Goal: Information Seeking & Learning: Learn about a topic

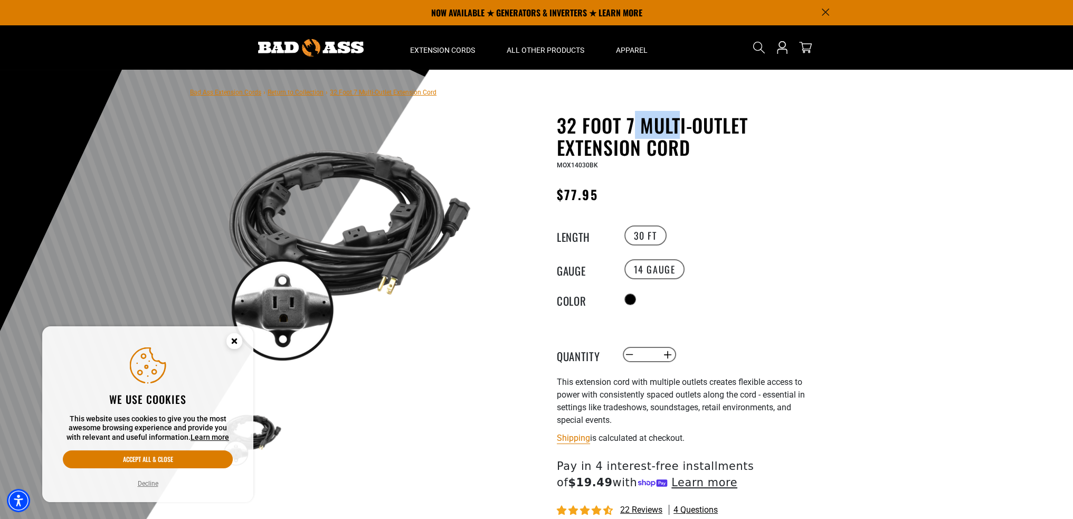
drag, startPoint x: 633, startPoint y: 128, endPoint x: 681, endPoint y: 121, distance: 49.0
click at [681, 121] on h1 "32 Foot 7 Multi-Outlet Extension Cord" at bounding box center [686, 136] width 259 height 44
drag, startPoint x: 558, startPoint y: 124, endPoint x: 695, endPoint y: 174, distance: 146.0
click at [695, 174] on div "32 Foot 7 Multi-Outlet Extension Cord 32 Foot 7 Multi-Outlet Extension Cord MOX…" at bounding box center [686, 365] width 259 height 503
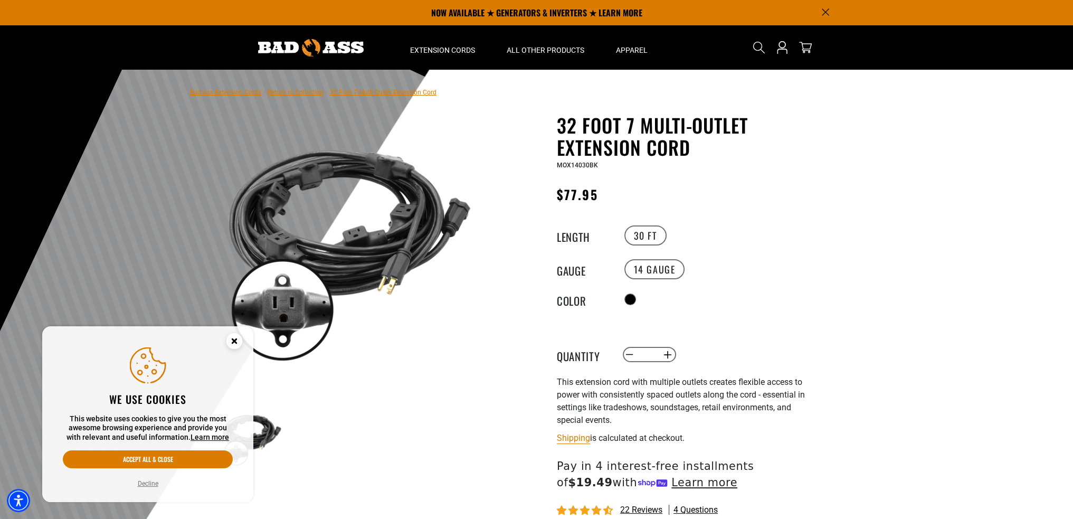
click at [693, 152] on h1 "32 Foot 7 Multi-Outlet Extension Cord" at bounding box center [686, 136] width 259 height 44
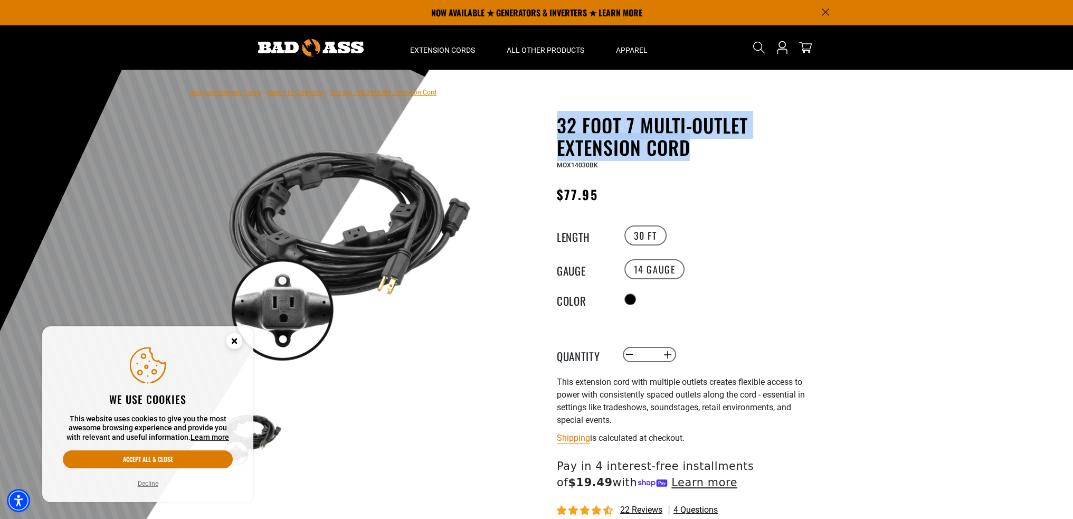
drag, startPoint x: 647, startPoint y: 157, endPoint x: 569, endPoint y: 121, distance: 86.5
click at [555, 128] on div "32 Foot 7 Multi-Outlet Extension Cord 32 Foot 7 Multi-Outlet Extension Cord MOX…" at bounding box center [665, 373] width 301 height 519
click at [570, 120] on h1 "32 Foot 7 Multi-Outlet Extension Cord" at bounding box center [686, 136] width 259 height 44
drag, startPoint x: 565, startPoint y: 125, endPoint x: 682, endPoint y: 163, distance: 122.7
click at [664, 165] on div "32 Foot 7 Multi-Outlet Extension Cord 32 Foot 7 Multi-Outlet Extension Cord MOX…" at bounding box center [686, 142] width 259 height 57
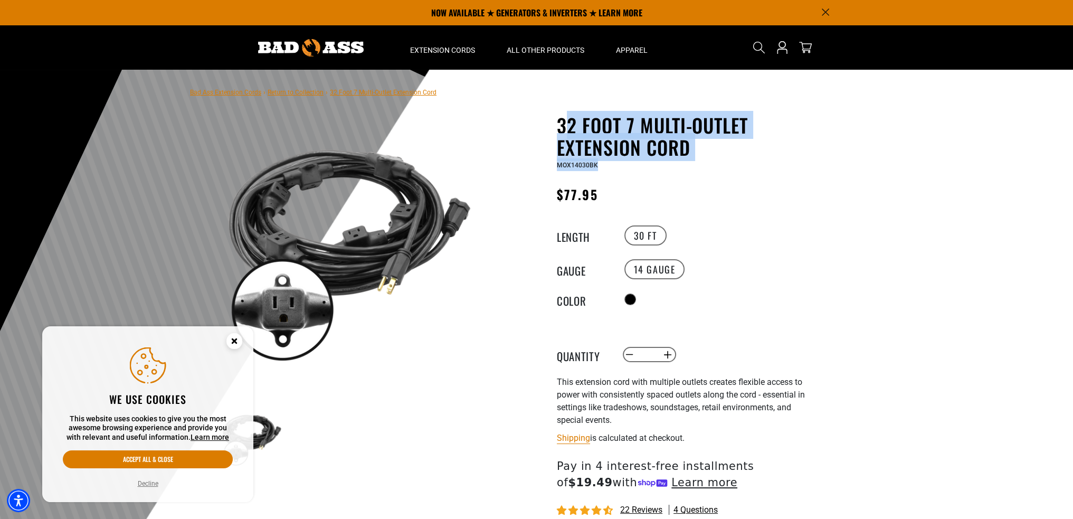
click at [691, 157] on h1 "32 Foot 7 Multi-Outlet Extension Cord" at bounding box center [686, 136] width 259 height 44
click at [708, 155] on h1 "32 Foot 7 Multi-Outlet Extension Cord" at bounding box center [686, 136] width 259 height 44
click at [659, 131] on h1 "32 Foot 7 Multi-Outlet Extension Cord" at bounding box center [686, 136] width 259 height 44
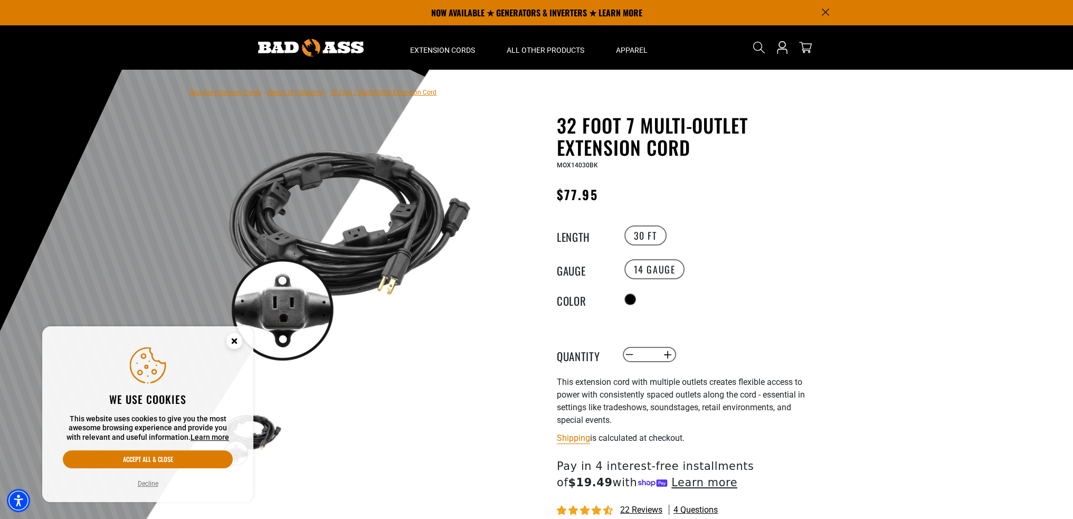
click at [869, 133] on div at bounding box center [536, 328] width 1073 height 517
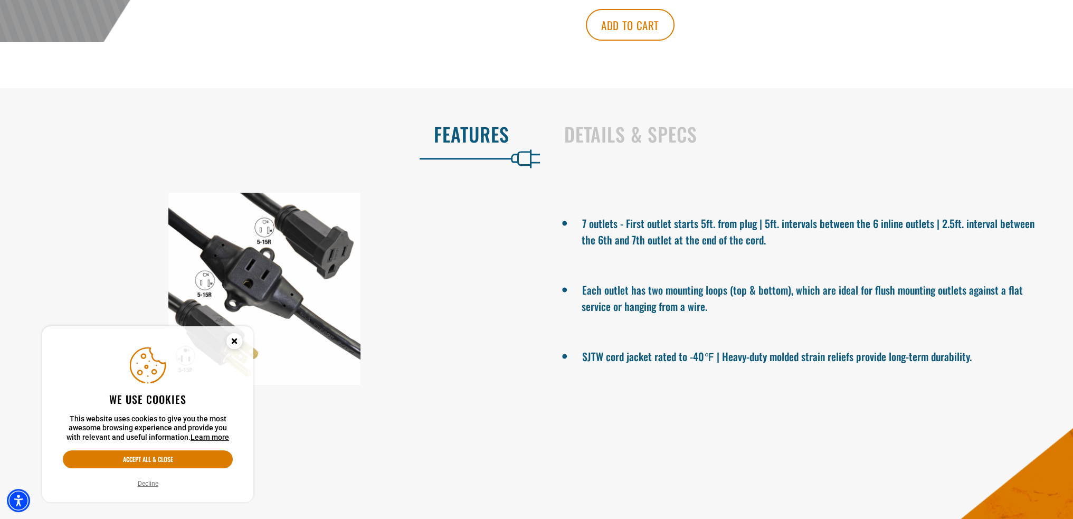
scroll to position [616, 0]
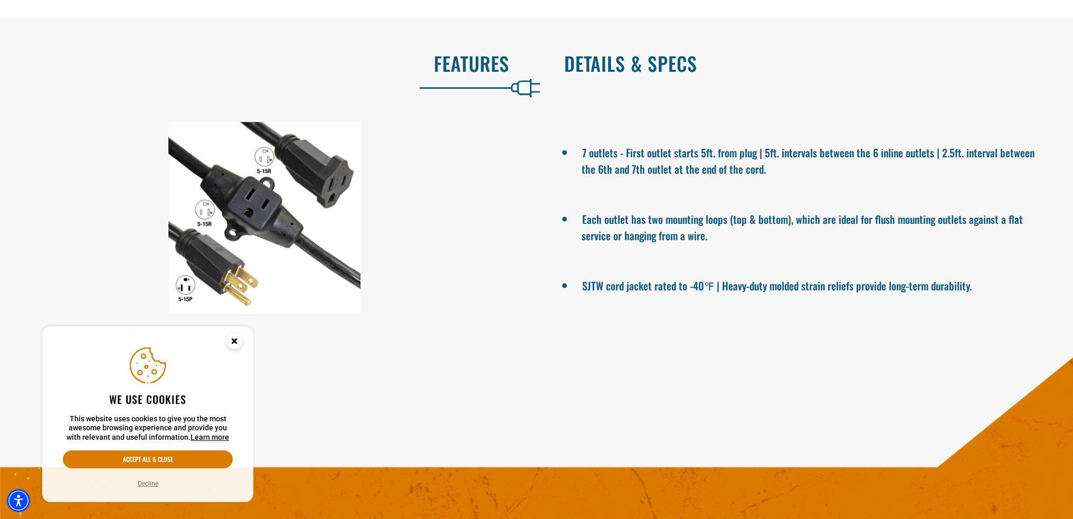
click at [607, 69] on h2 "Details & Specs" at bounding box center [807, 63] width 487 height 22
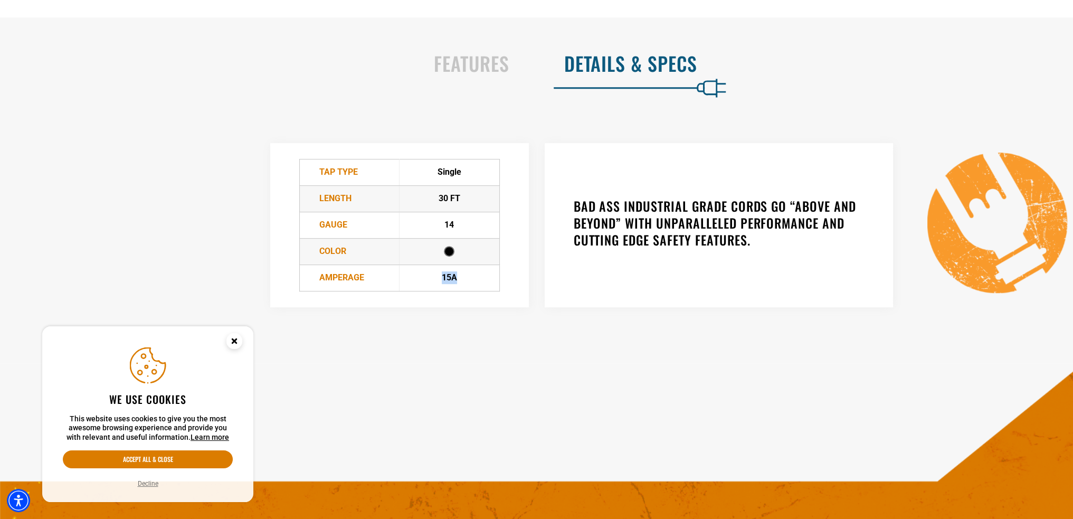
drag, startPoint x: 441, startPoint y: 282, endPoint x: 467, endPoint y: 275, distance: 26.9
click at [466, 275] on td "15A" at bounding box center [450, 278] width 100 height 26
click at [468, 275] on td "15A" at bounding box center [450, 278] width 100 height 26
click at [473, 277] on td "15A" at bounding box center [450, 278] width 100 height 26
click at [463, 272] on td "15A" at bounding box center [450, 278] width 100 height 26
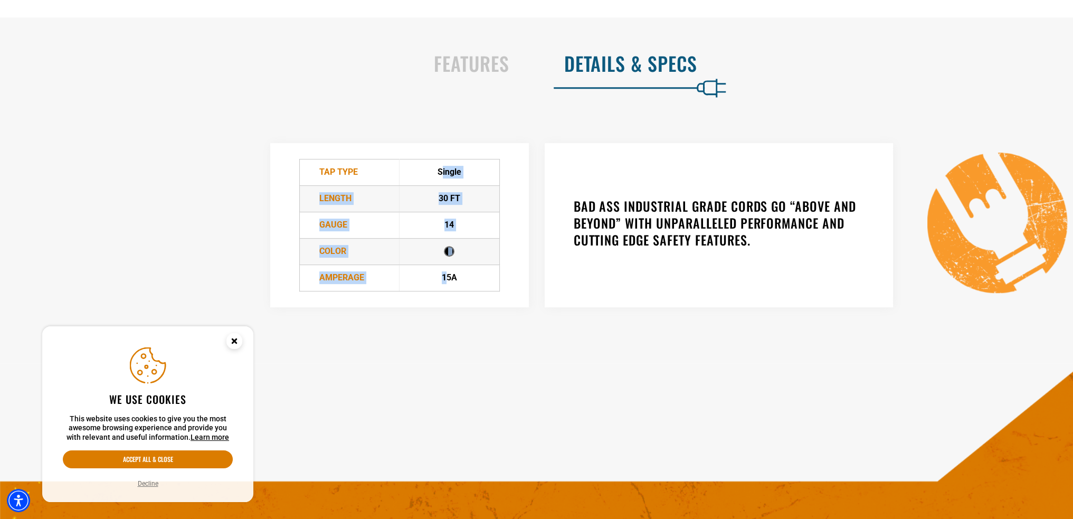
drag, startPoint x: 439, startPoint y: 168, endPoint x: 448, endPoint y: 280, distance: 111.8
click at [448, 280] on tbody "TAP Type Single Length 30 FT Gauge 14" at bounding box center [399, 225] width 200 height 132
click at [454, 279] on td "15A" at bounding box center [450, 278] width 100 height 26
click at [442, 246] on td at bounding box center [450, 251] width 100 height 26
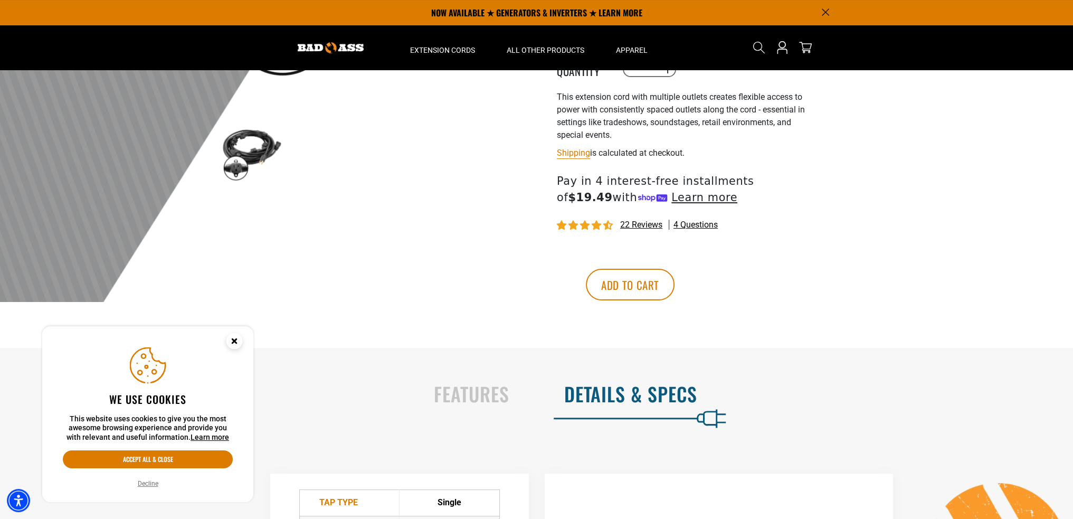
scroll to position [88, 0]
